Goal: Task Accomplishment & Management: Manage account settings

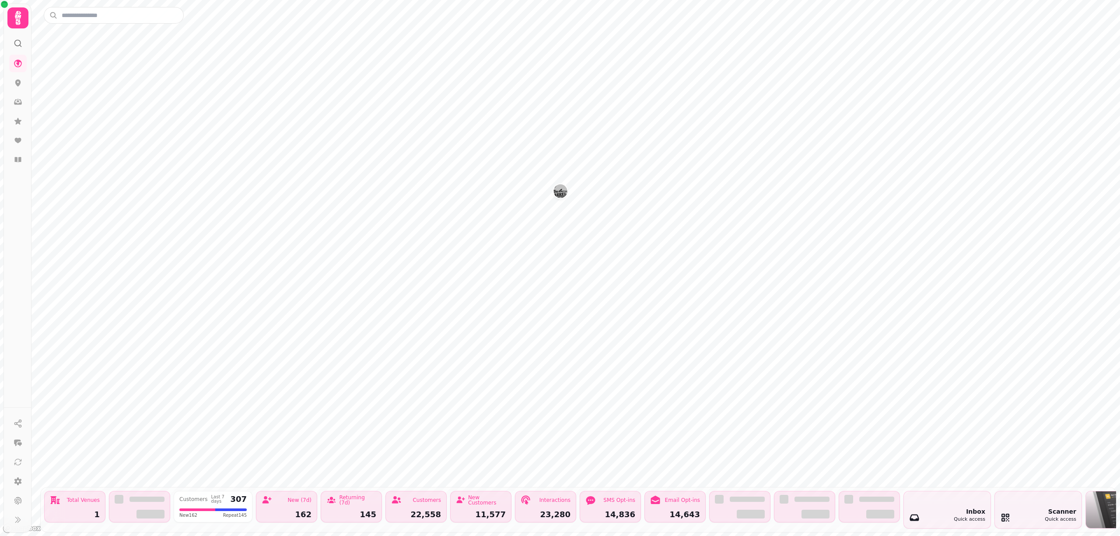
click at [12, 18] on icon at bounding box center [17, 17] width 17 height 17
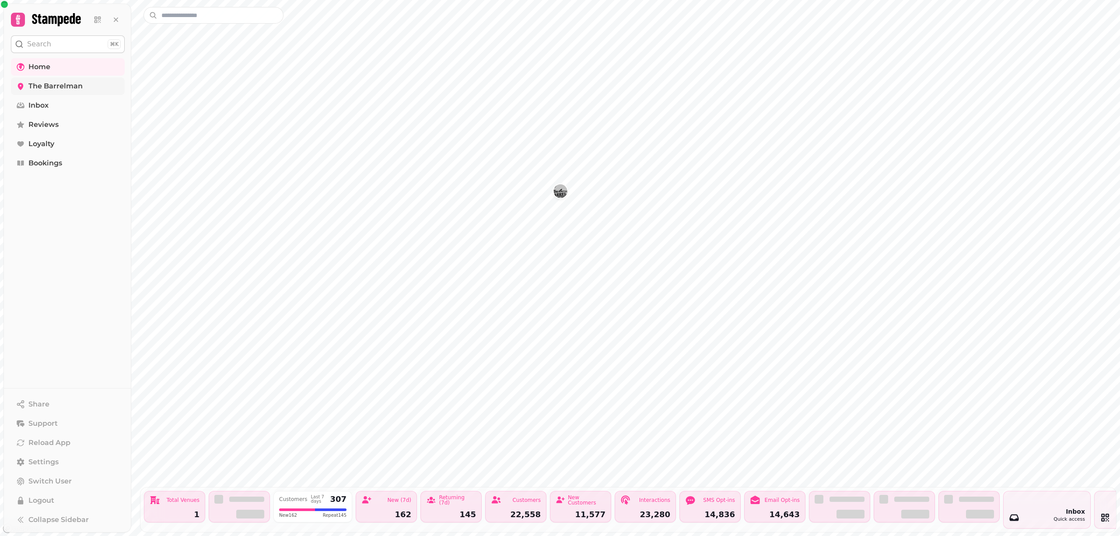
click at [47, 86] on span "The Barrelman" at bounding box center [55, 86] width 54 height 10
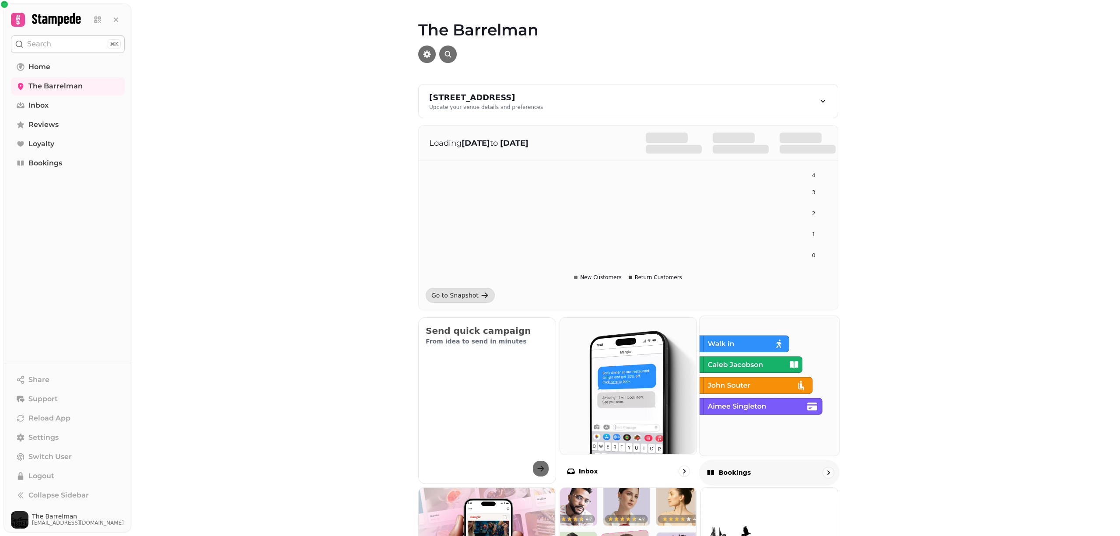
click at [731, 352] on img at bounding box center [769, 385] width 140 height 140
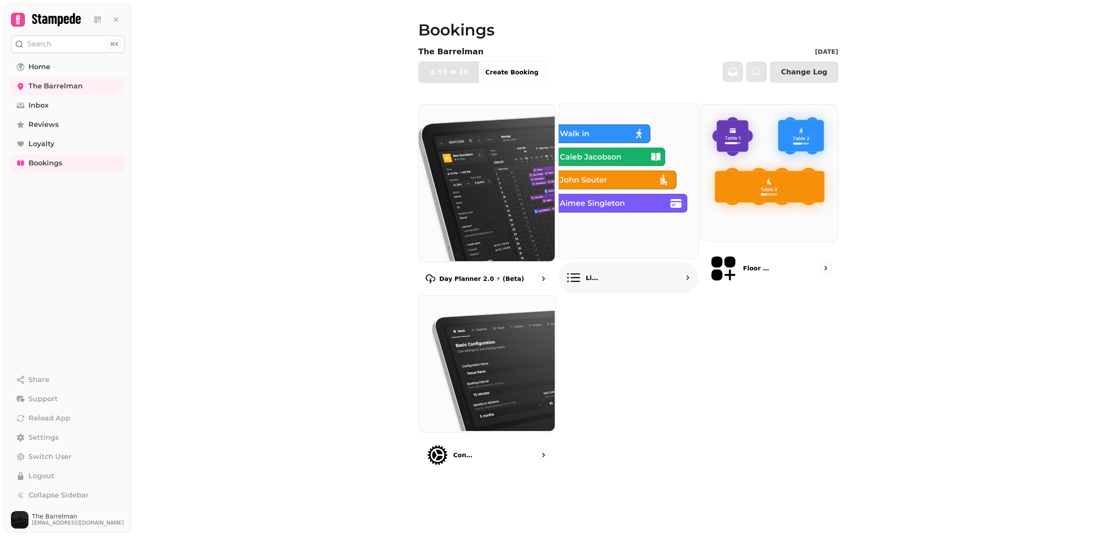
click at [581, 160] on img at bounding box center [627, 179] width 140 height 155
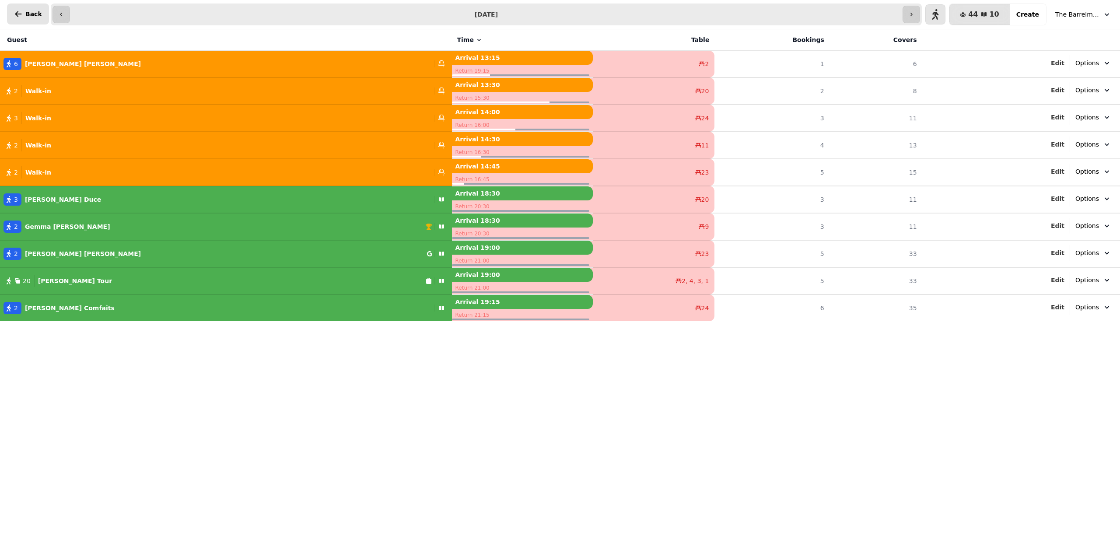
click at [16, 15] on icon "button" at bounding box center [18, 14] width 7 height 6
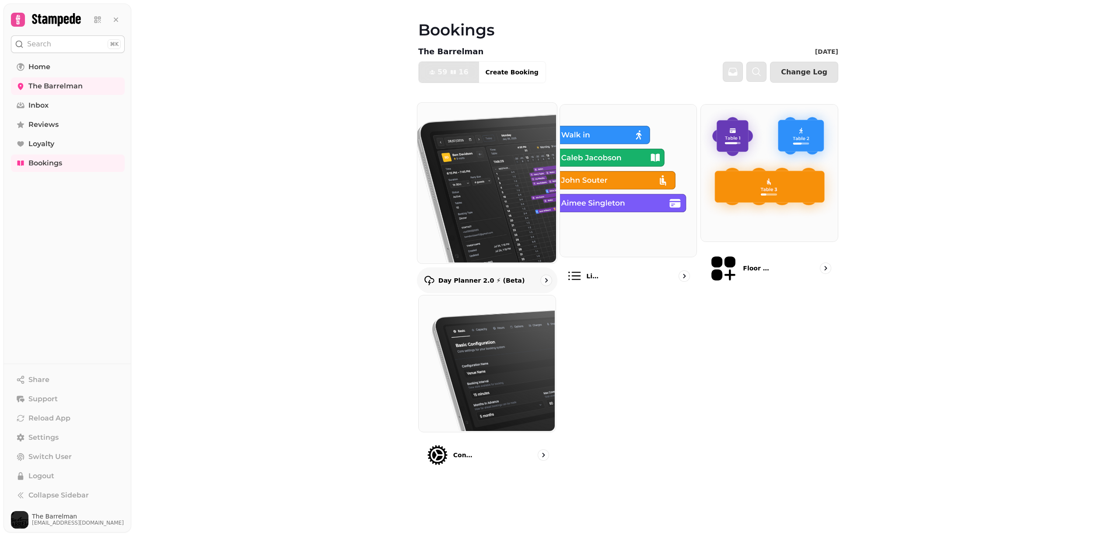
click at [469, 168] on img at bounding box center [486, 182] width 140 height 161
